Goal: Find specific page/section: Find specific page/section

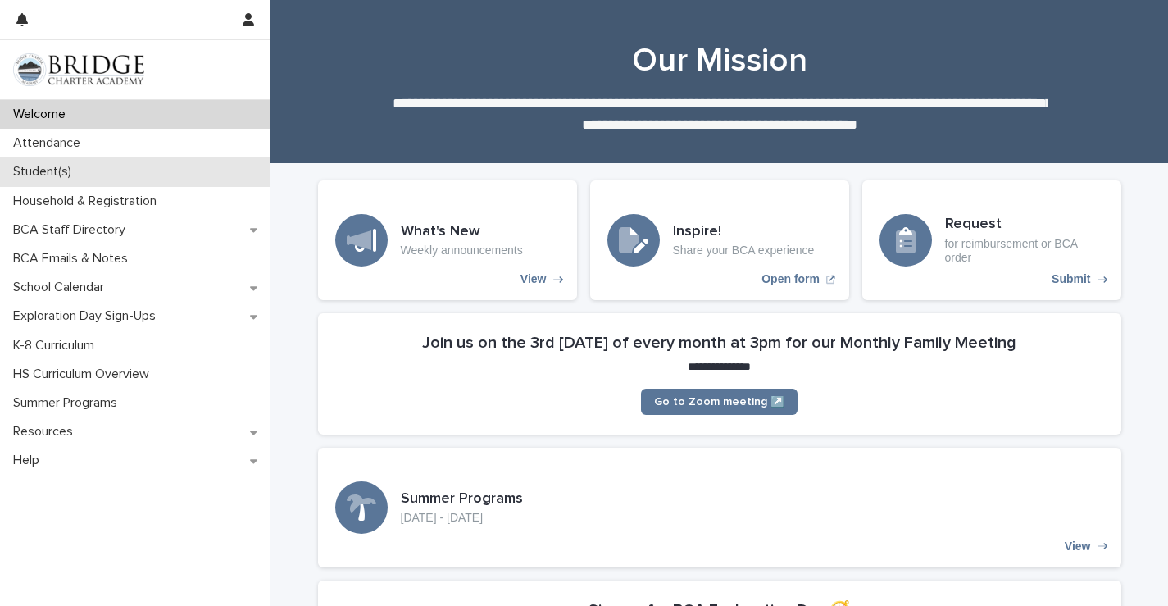
click at [109, 176] on div "Student(s)" at bounding box center [135, 171] width 270 height 29
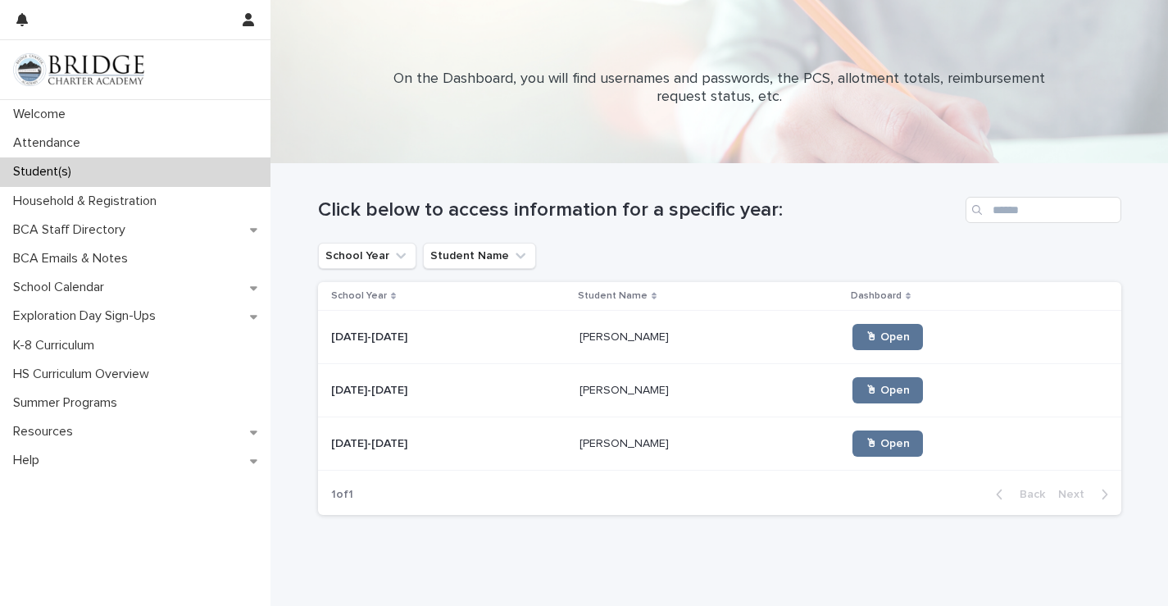
click at [595, 397] on p "[PERSON_NAME]" at bounding box center [625, 388] width 93 height 17
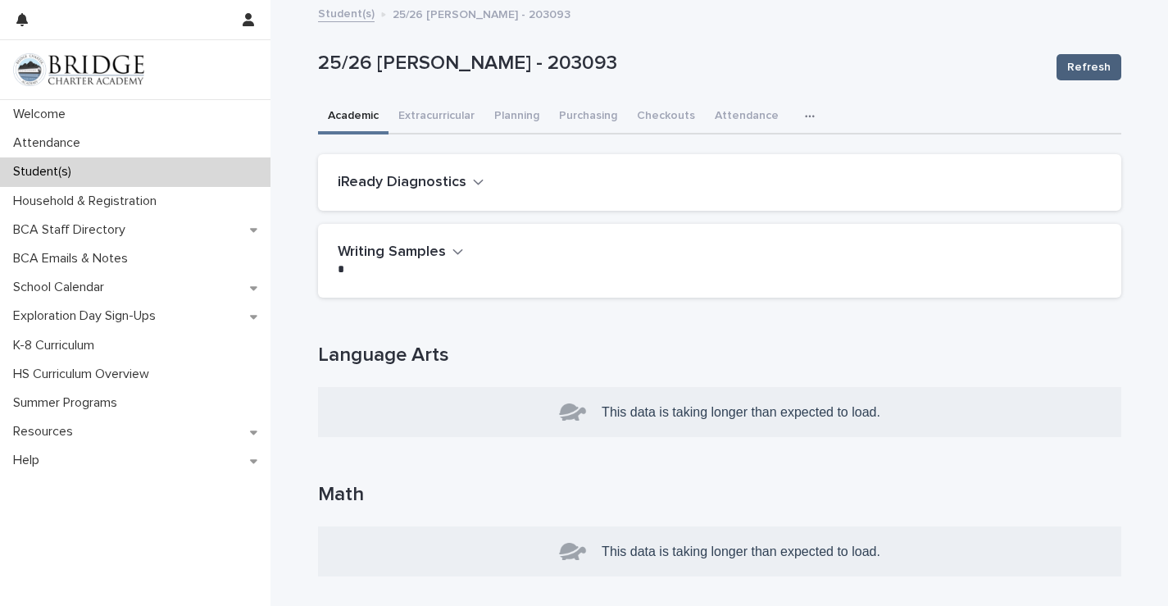
click at [1075, 54] on button "Refresh" at bounding box center [1088, 67] width 65 height 26
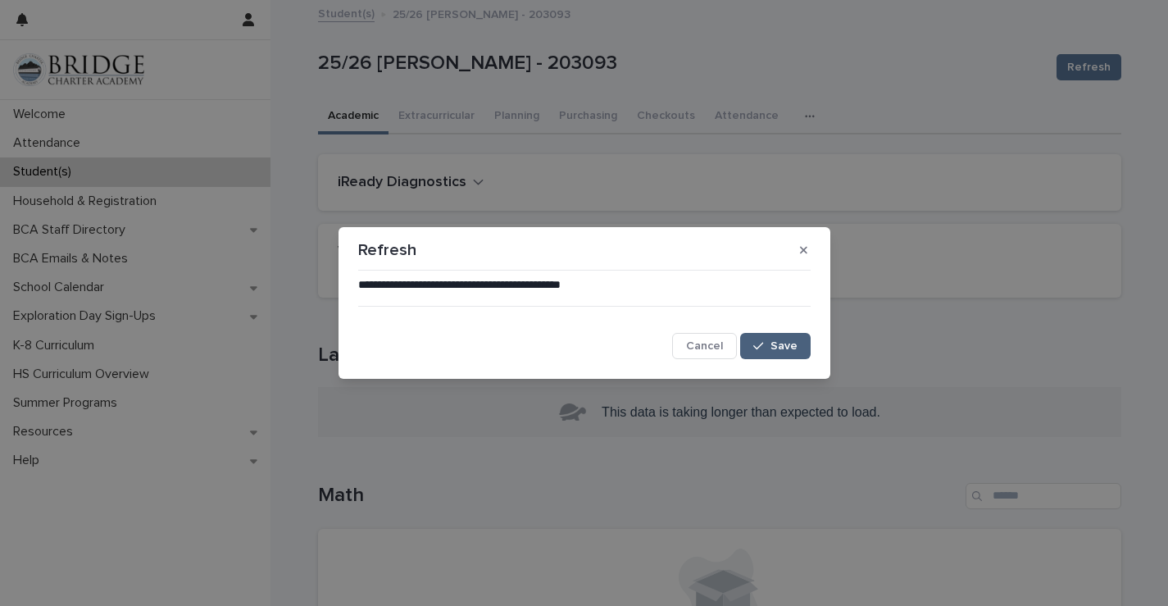
click at [776, 347] on span "Save" at bounding box center [783, 345] width 27 height 11
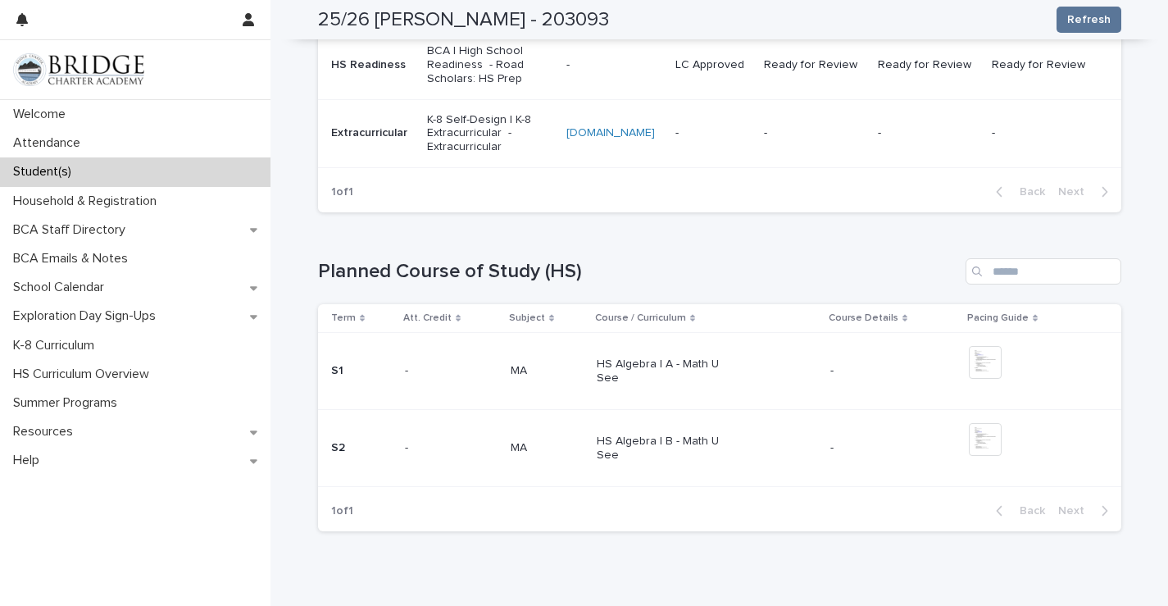
scroll to position [1993, 0]
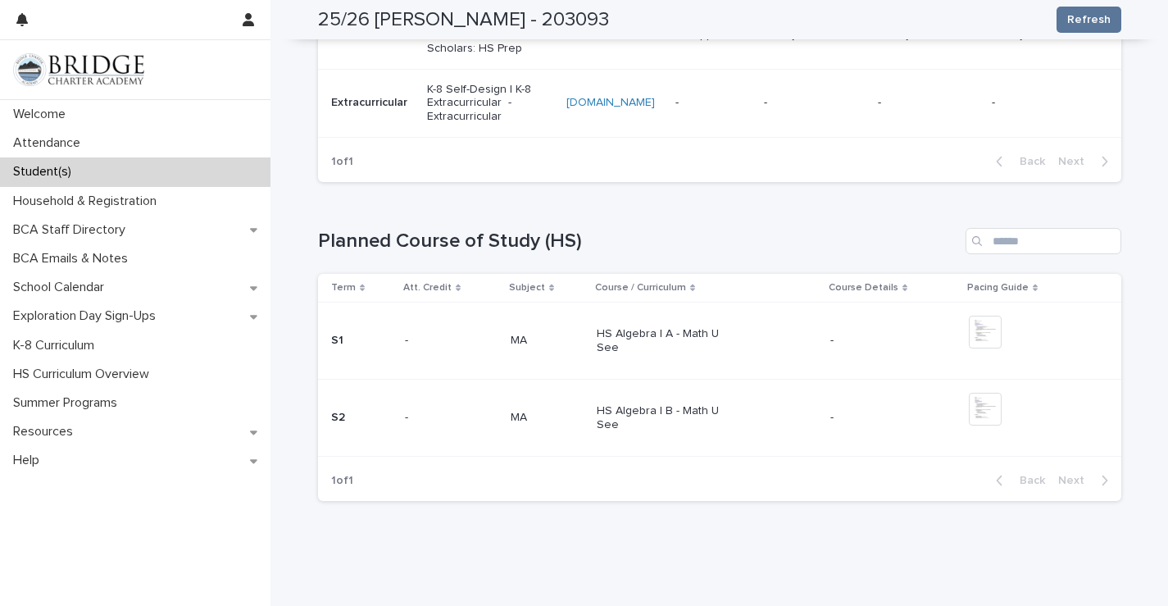
click at [611, 339] on p "HS Algebra I A - Math U See" at bounding box center [665, 341] width 137 height 28
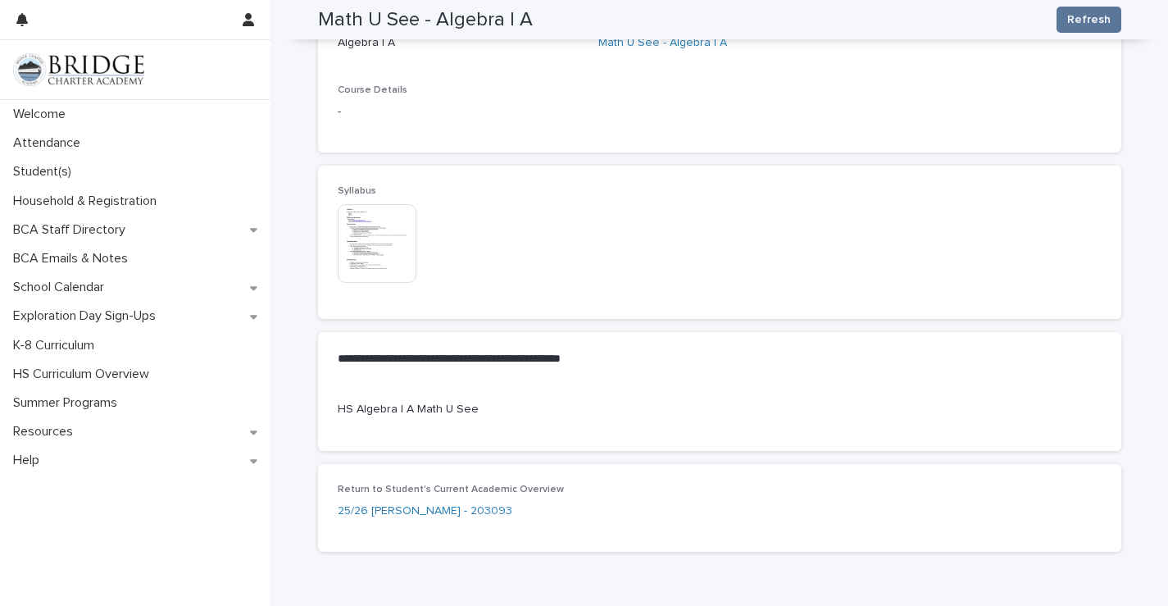
scroll to position [279, 0]
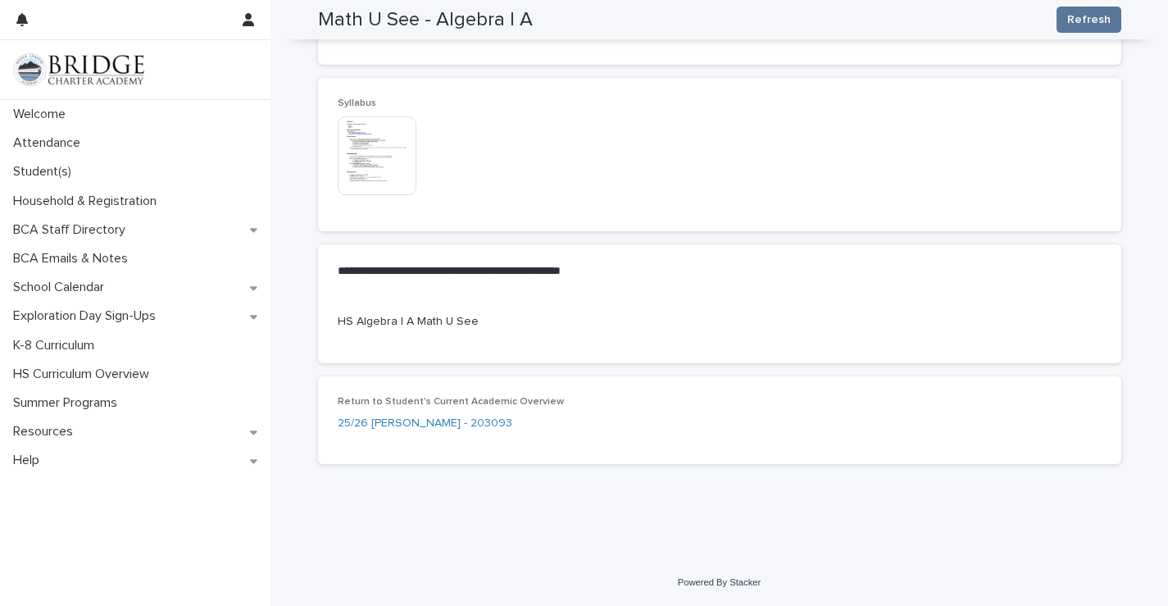
click at [398, 160] on img at bounding box center [377, 155] width 79 height 79
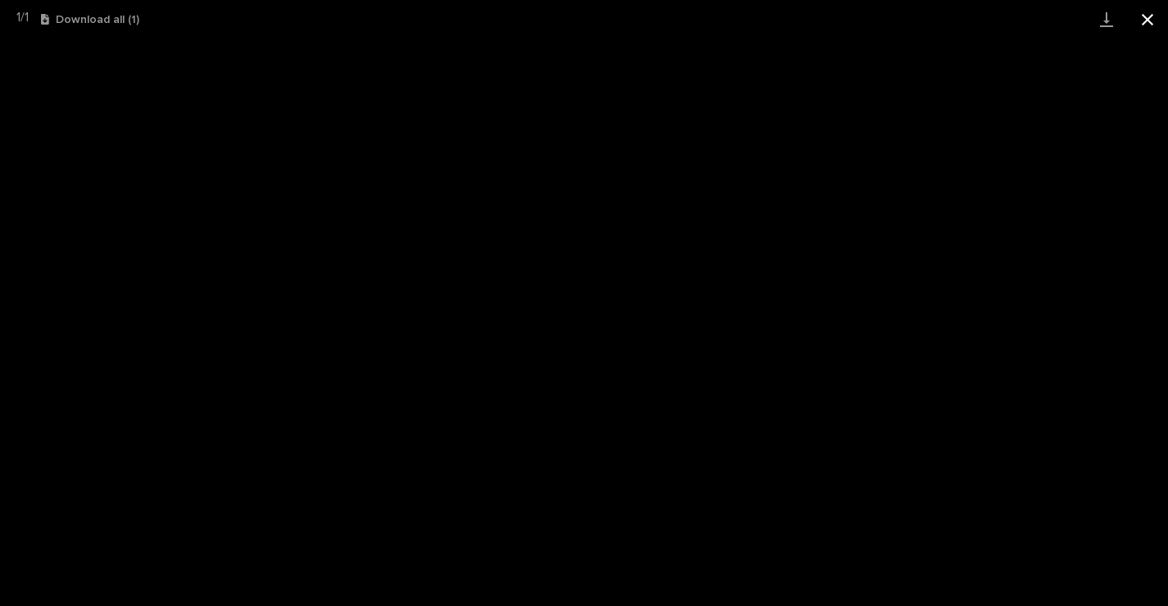
click at [1145, 25] on button "Close gallery" at bounding box center [1147, 19] width 41 height 39
